Goal: Check status

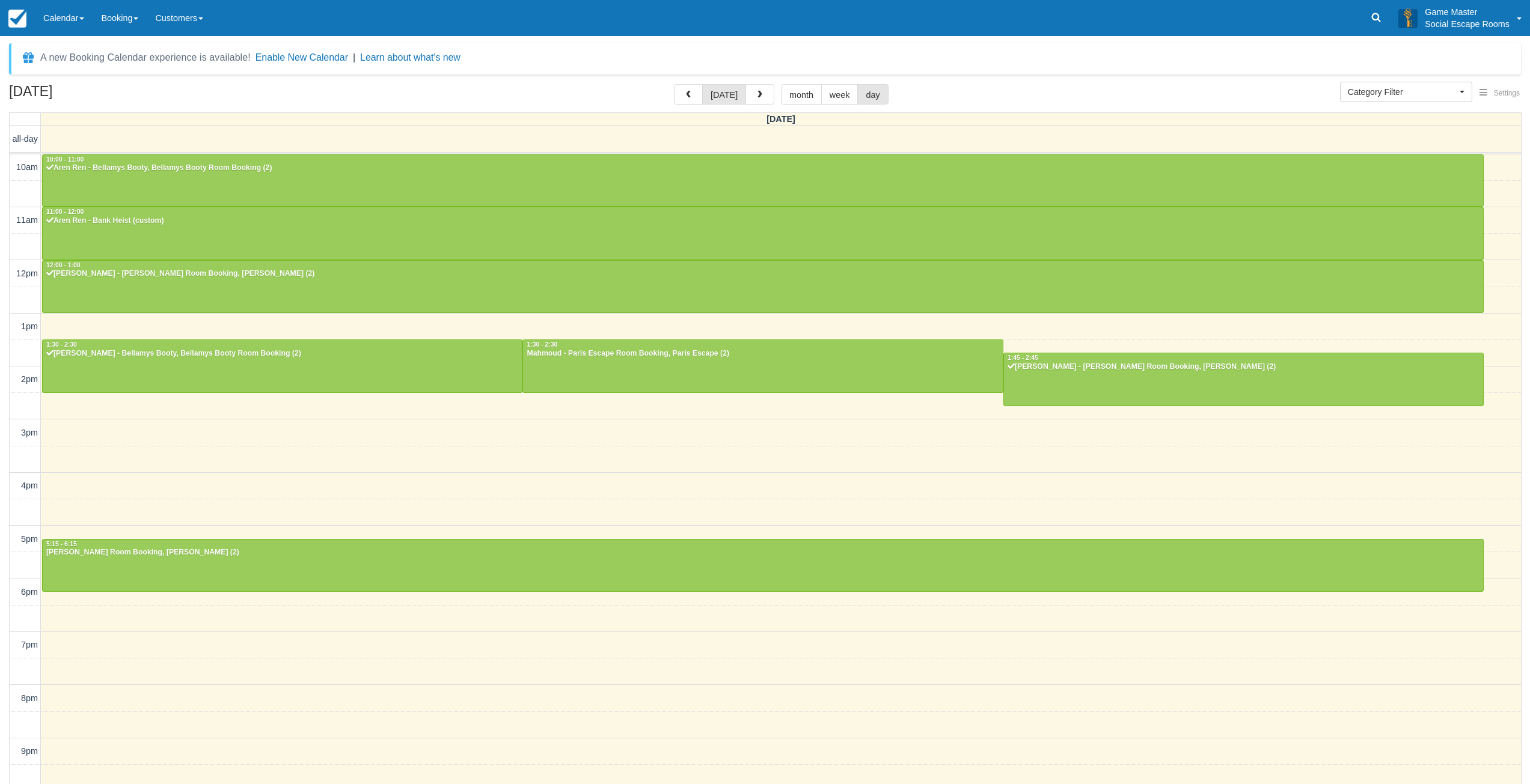
select select
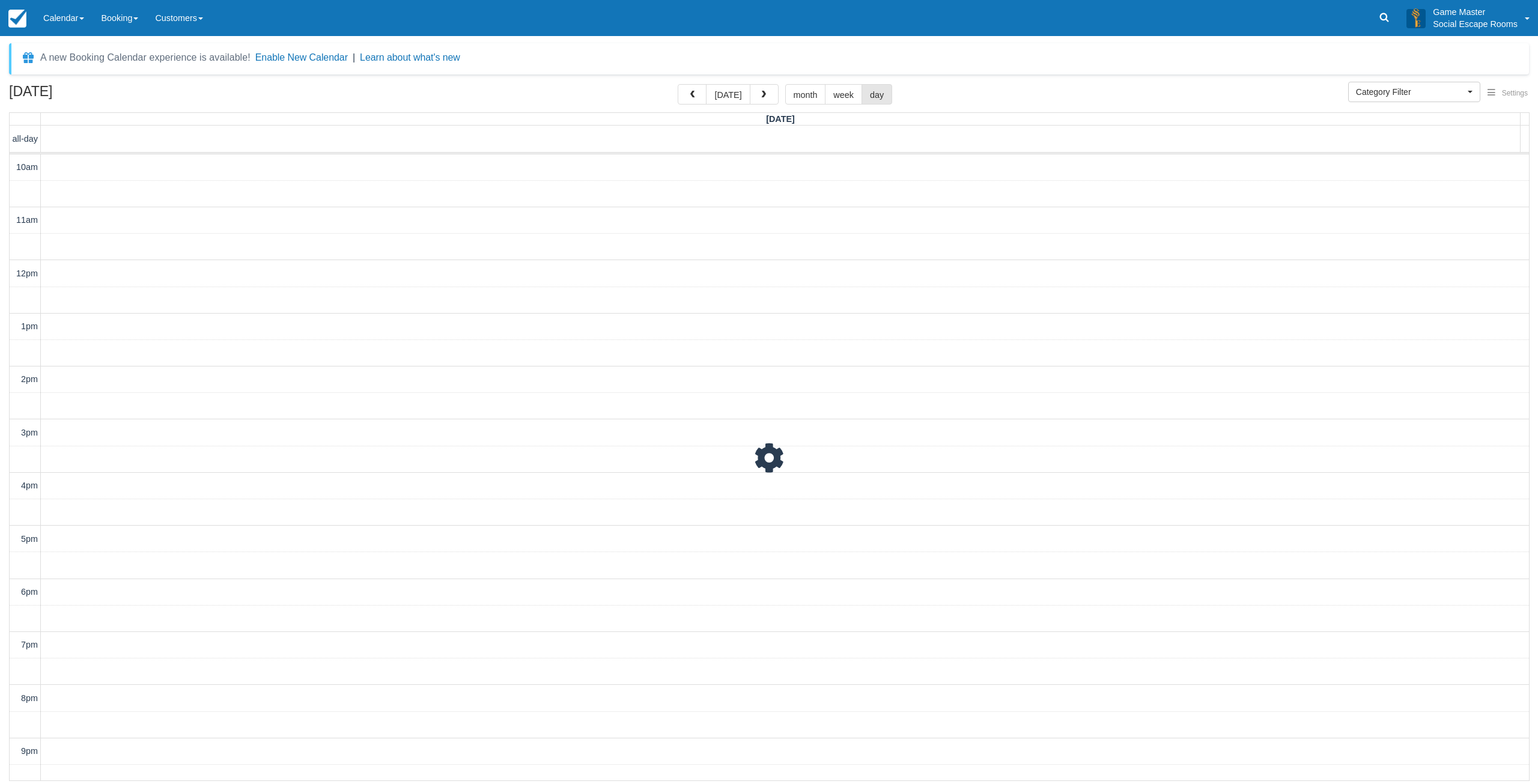
scroll to position [37, 0]
